Goal: Information Seeking & Learning: Learn about a topic

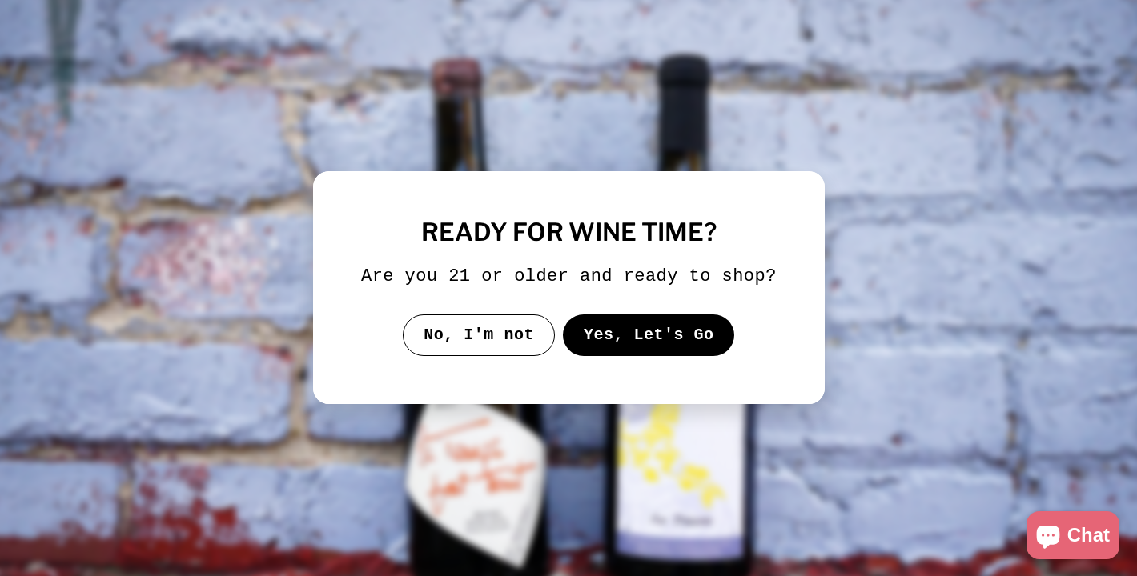
click at [581, 356] on button "Yes, Let's Go" at bounding box center [648, 336] width 172 height 42
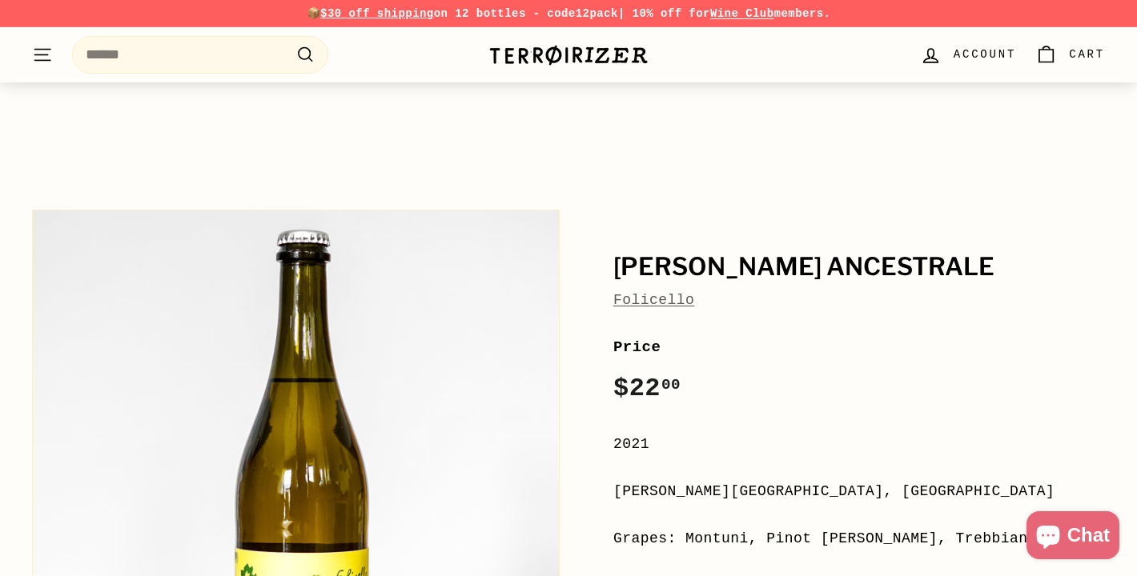
scroll to position [96, 0]
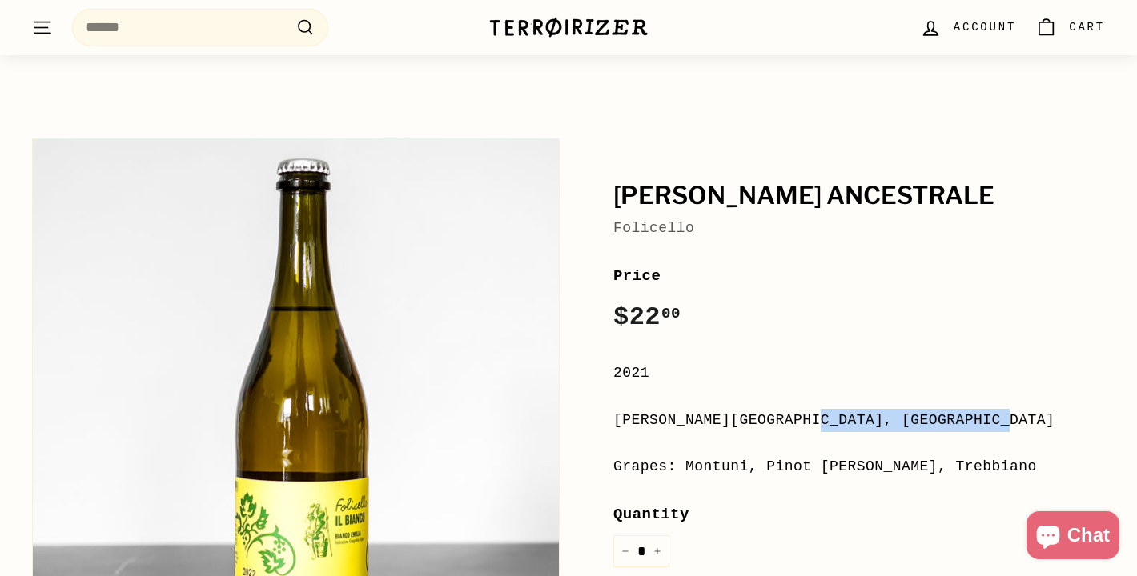
drag, startPoint x: 795, startPoint y: 399, endPoint x: 616, endPoint y: 397, distance: 178.5
click at [616, 409] on div "[PERSON_NAME][GEOGRAPHIC_DATA], [GEOGRAPHIC_DATA]" at bounding box center [859, 420] width 492 height 23
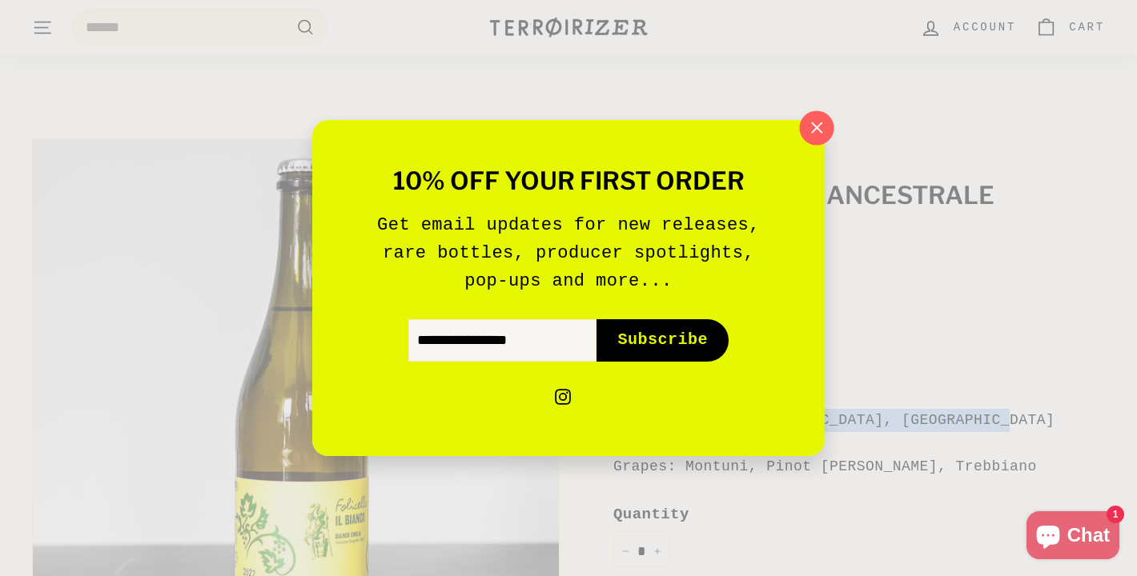
click at [817, 122] on icon "button" at bounding box center [817, 128] width 24 height 24
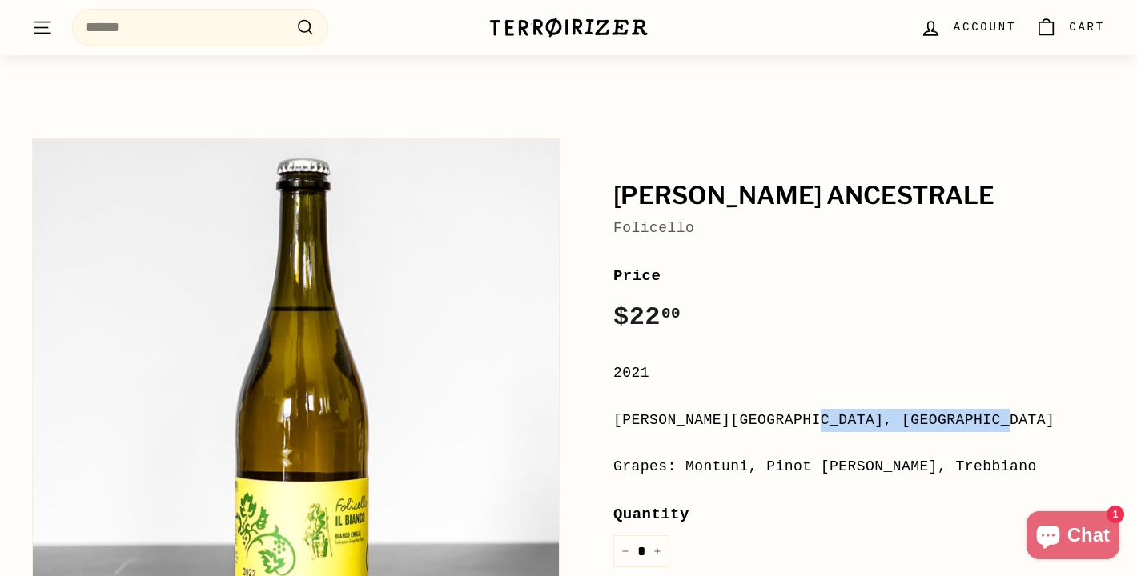
click at [751, 375] on div "**********" at bounding box center [859, 558] width 492 height 588
drag, startPoint x: 788, startPoint y: 445, endPoint x: 688, endPoint y: 446, distance: 100.1
click at [688, 456] on div "Grapes: Montuni, Pinot [PERSON_NAME], Trebbiano" at bounding box center [859, 467] width 492 height 23
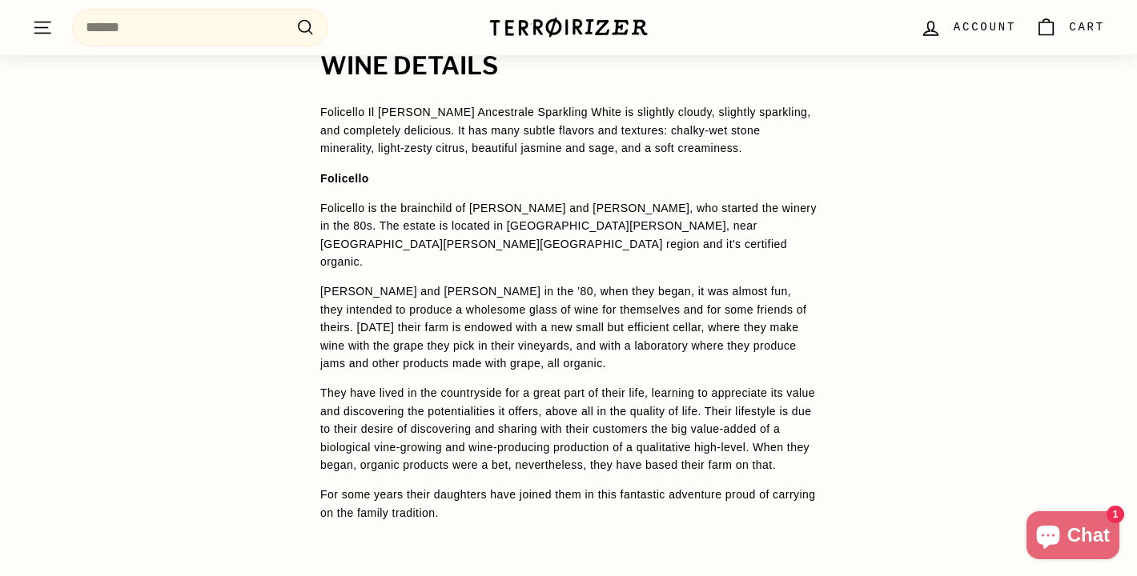
scroll to position [1215, 0]
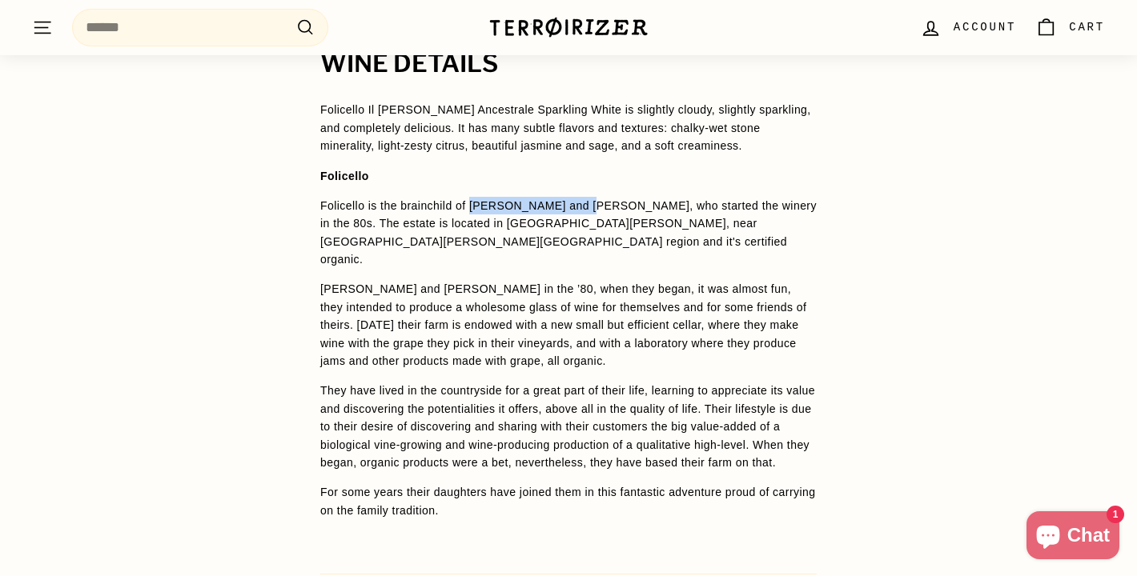
drag, startPoint x: 580, startPoint y: 179, endPoint x: 472, endPoint y: 177, distance: 108.1
click at [472, 199] on span "Folicello is the brainchild of [PERSON_NAME] and [PERSON_NAME], who started the…" at bounding box center [568, 232] width 496 height 66
copy span "[PERSON_NAME] and [PERSON_NAME]"
click at [659, 211] on p "Folicello is the brainchild of [PERSON_NAME] and [PERSON_NAME], who started the…" at bounding box center [568, 233] width 496 height 72
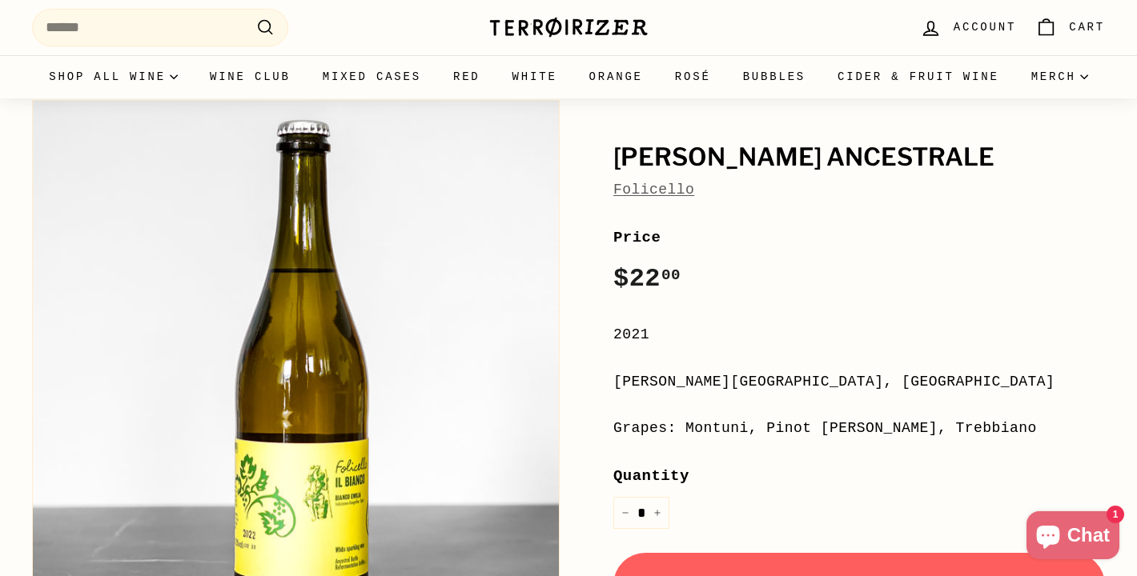
scroll to position [0, 0]
